Goal: Task Accomplishment & Management: Manage account settings

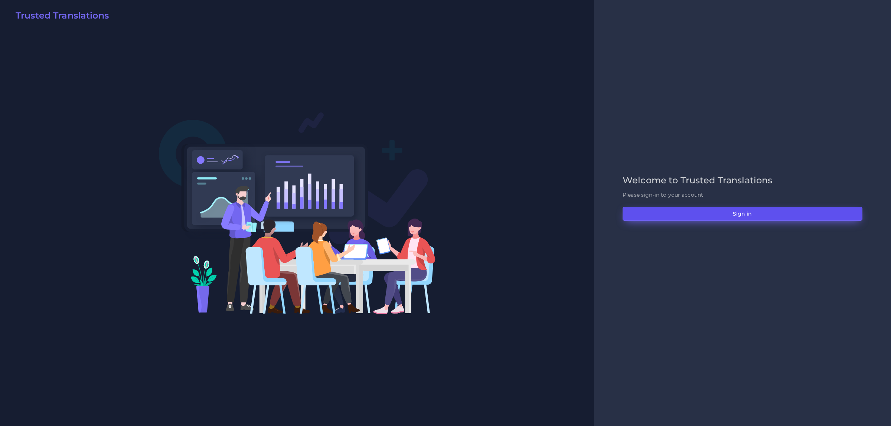
click at [702, 215] on button "Sign in" at bounding box center [743, 214] width 240 height 14
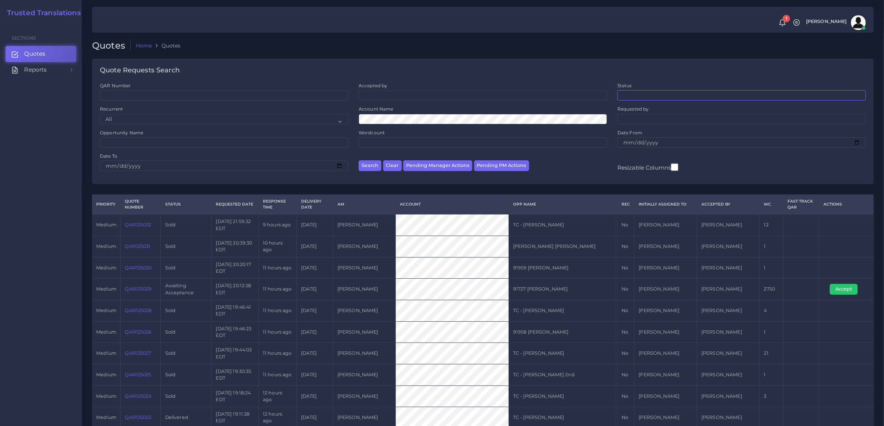
click at [634, 98] on ul at bounding box center [742, 95] width 248 height 8
select select "awaiting_acceptance"
click at [376, 165] on button "Search" at bounding box center [370, 165] width 23 height 11
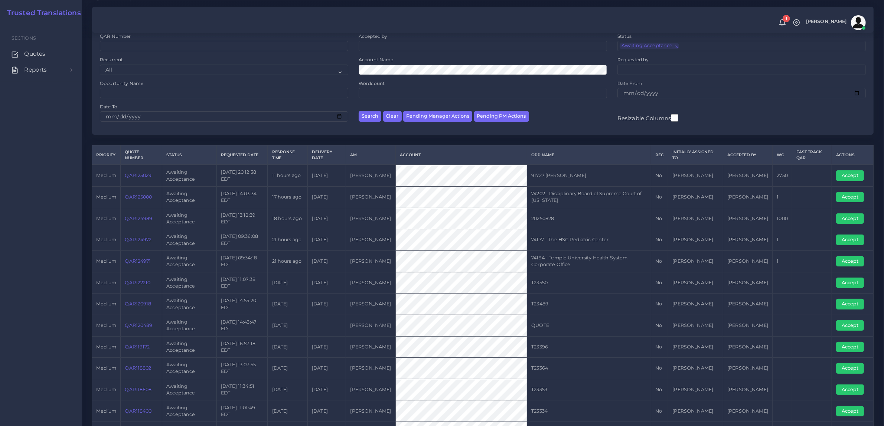
scroll to position [93, 0]
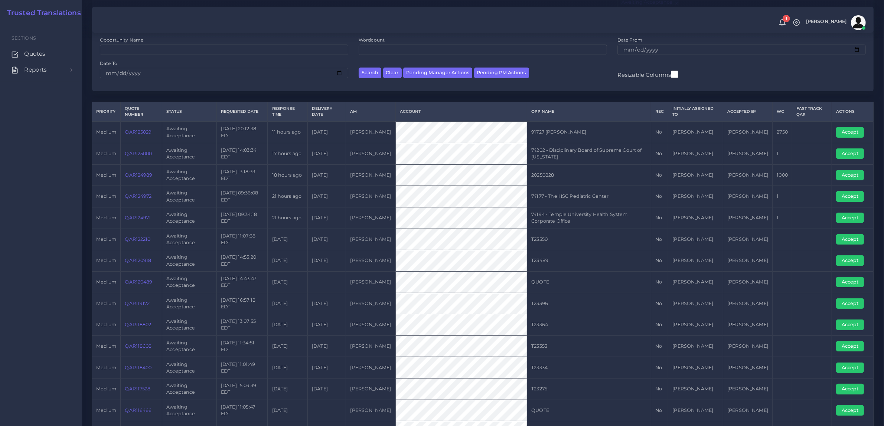
click at [420, 79] on div "Search Clear Pending Manager Actions Pending PM Actions" at bounding box center [483, 71] width 259 height 23
click at [420, 73] on button "Pending Manager Actions" at bounding box center [437, 73] width 69 height 11
select select "awaiting_manager_initial_review"
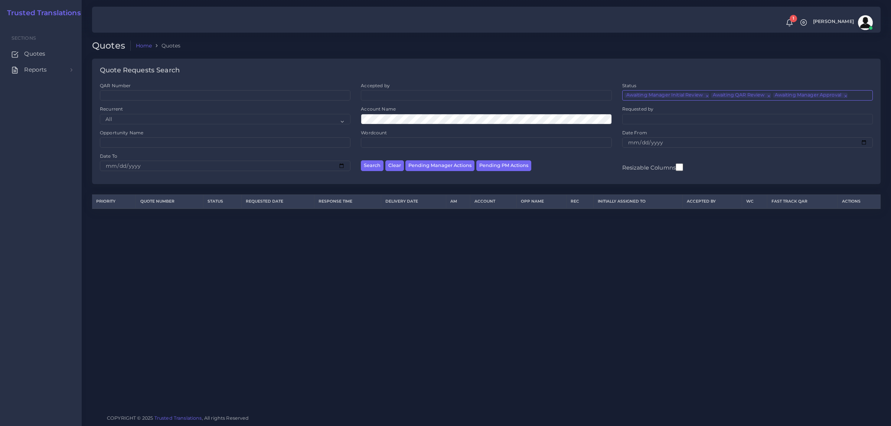
click at [707, 95] on span "×" at bounding box center [707, 95] width 0 height 5
select select "awaiting_profitability"
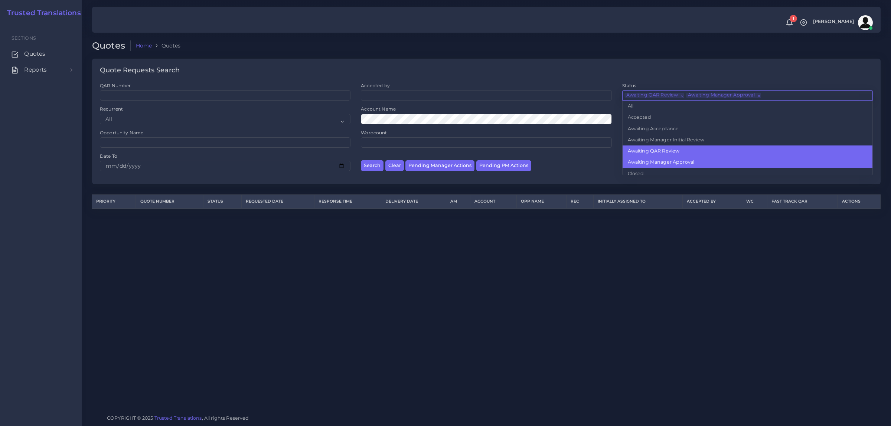
click at [759, 97] on span "×" at bounding box center [759, 95] width 0 height 5
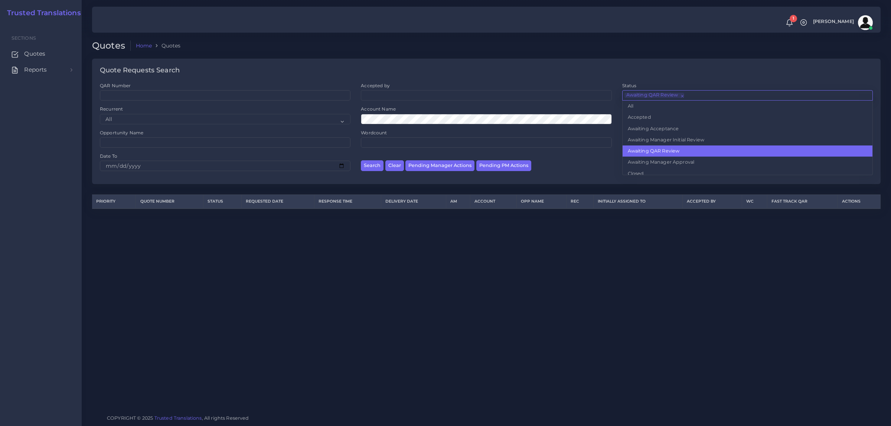
click at [682, 97] on span "×" at bounding box center [682, 95] width 0 height 5
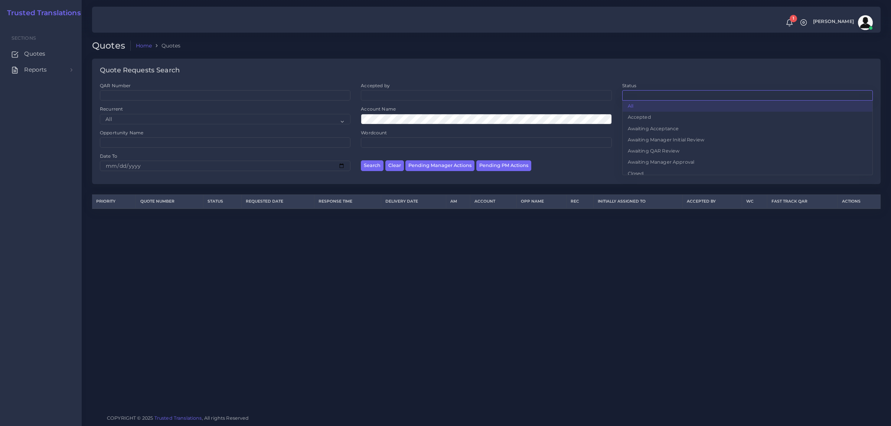
select select
click at [40, 58] on span "Quotes" at bounding box center [36, 54] width 21 height 8
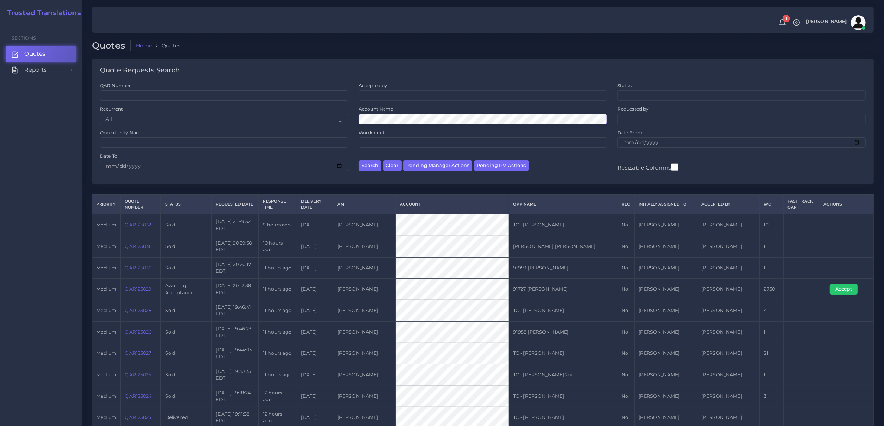
click at [359, 160] on button "Search" at bounding box center [370, 165] width 23 height 11
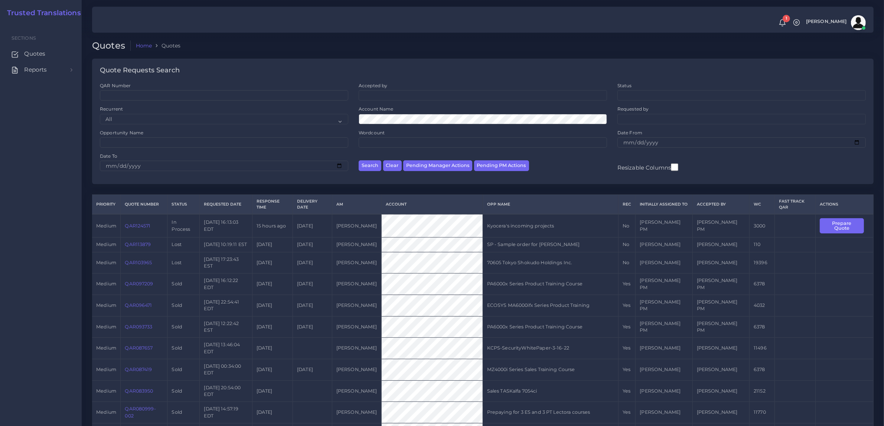
click at [143, 224] on link "QAR124571" at bounding box center [138, 226] width 26 height 6
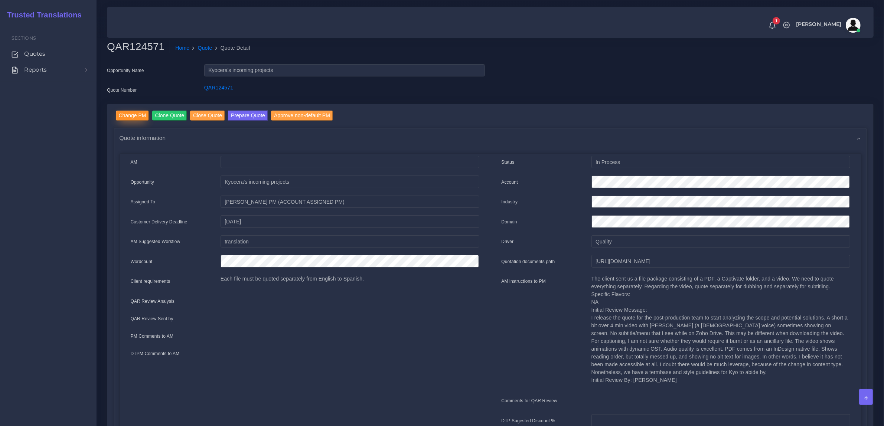
click at [130, 114] on input "Change PM" at bounding box center [132, 116] width 33 height 10
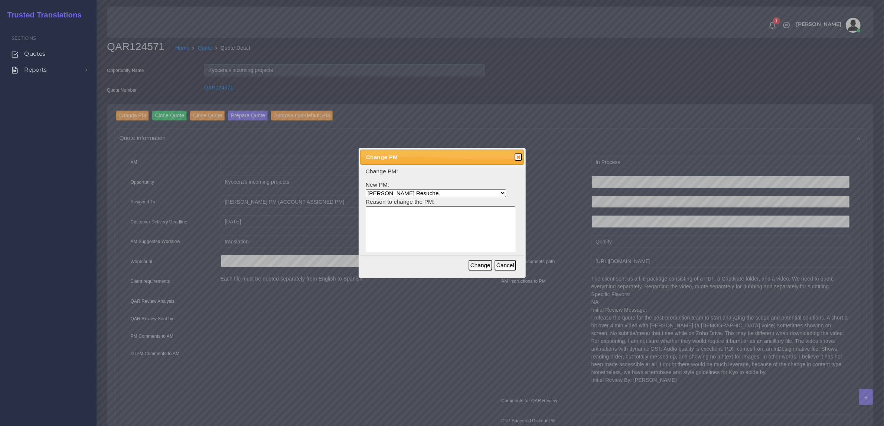
click at [392, 193] on select "Aldana Resuche Ana Whitby PM Beatriz Lacerda Dana Rossi Diego Leotta Gabriela S…" at bounding box center [436, 193] width 140 height 8
select select "ec861b7b-650a-131b-9f23-6026f33dfb44"
click at [366, 189] on select "Aldana Resuche Ana Whitby PM Beatriz Lacerda Dana Rossi Diego Leotta Gabriela S…" at bounding box center [436, 193] width 140 height 8
click at [385, 218] on textarea at bounding box center [441, 242] width 150 height 71
click at [417, 222] on textarea at bounding box center [441, 242] width 150 height 71
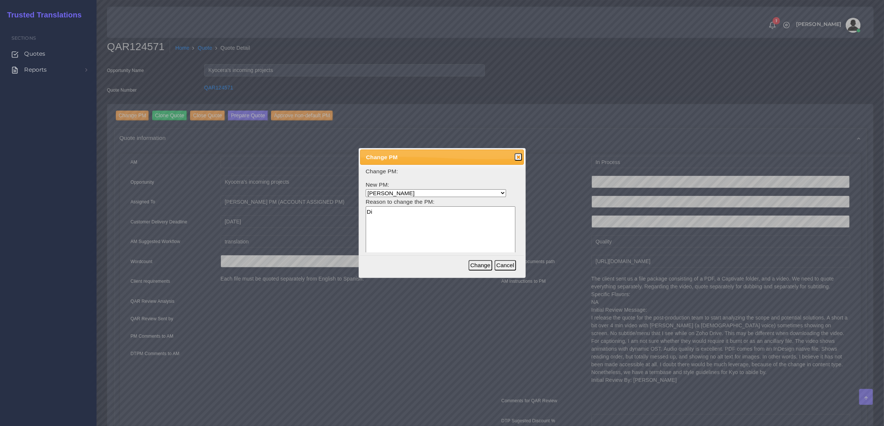
type textarea "D"
type textarea "Adobe Captivate, videos... this will need to check with Nacca for Post Produx a…"
click at [487, 269] on button "Change" at bounding box center [481, 265] width 24 height 10
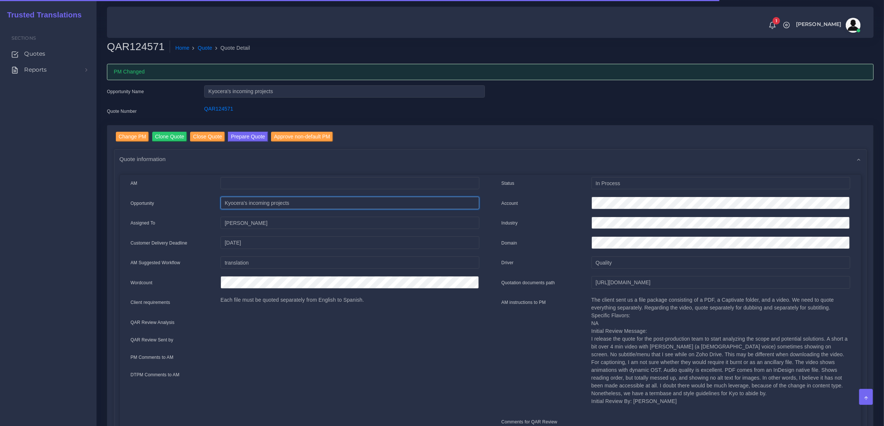
click at [233, 190] on input "Kyocera's incoming projects" at bounding box center [350, 183] width 259 height 13
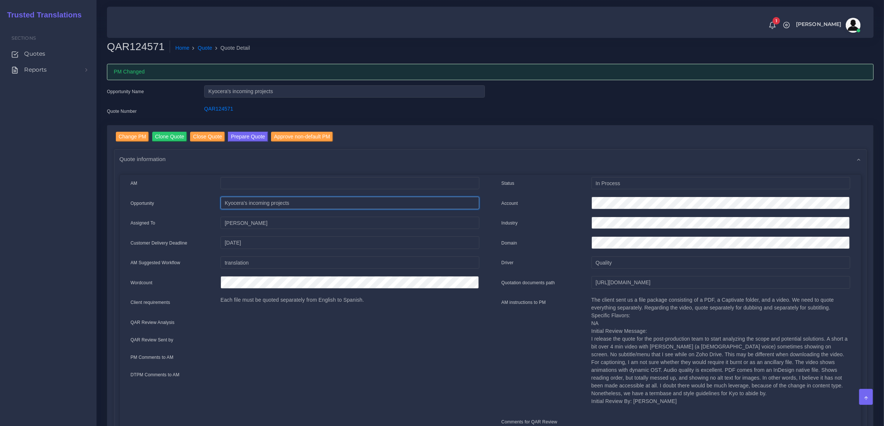
drag, startPoint x: 295, startPoint y: 202, endPoint x: 194, endPoint y: 199, distance: 101.1
click at [195, 198] on div "Opportunity Kyocera's incoming projects" at bounding box center [305, 204] width 360 height 15
